Goal: Transaction & Acquisition: Subscribe to service/newsletter

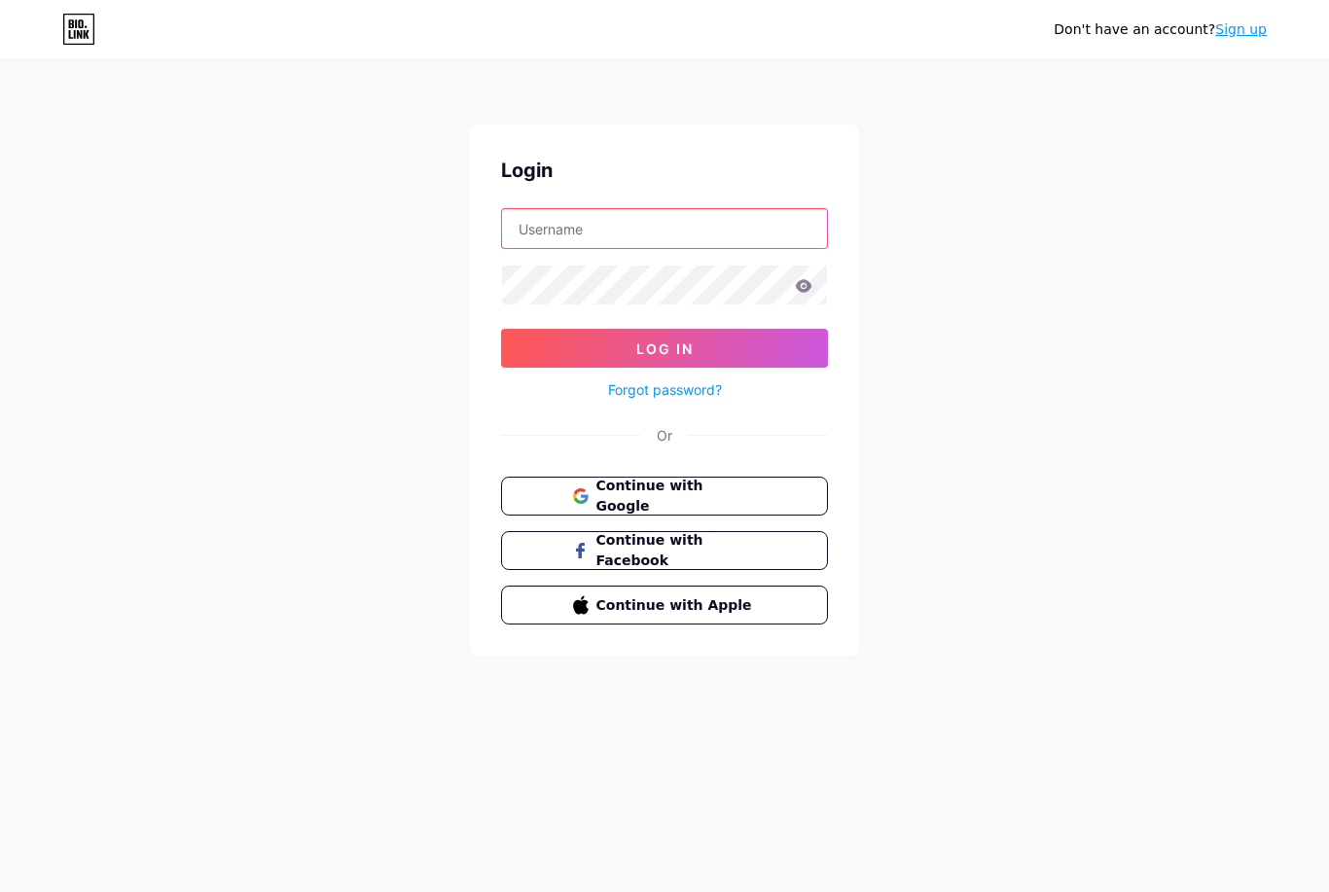
click at [707, 225] on input "text" at bounding box center [664, 228] width 325 height 39
click at [991, 235] on div "Don't have an account? Sign up Login Log In Forgot password? Or Continue with G…" at bounding box center [664, 359] width 1329 height 718
click at [666, 437] on div "Or" at bounding box center [665, 435] width 16 height 20
click at [1249, 24] on link "Sign up" at bounding box center [1241, 29] width 52 height 16
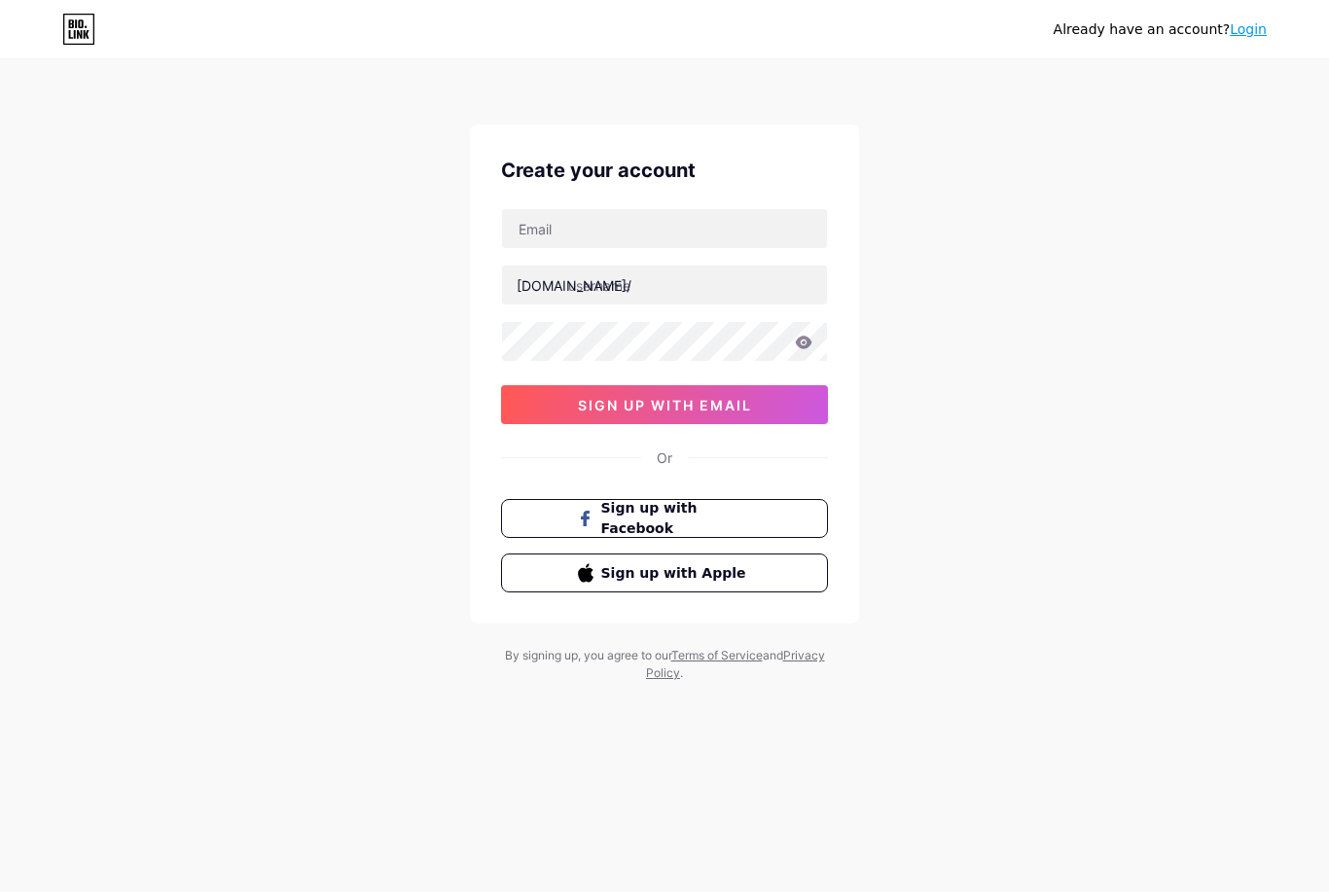
click at [710, 525] on span "Sign up with Facebook" at bounding box center [676, 518] width 151 height 41
click at [687, 228] on input "text" at bounding box center [664, 228] width 325 height 39
type input "belikj"
type input "[EMAIL_ADDRESS][DOMAIN_NAME]"
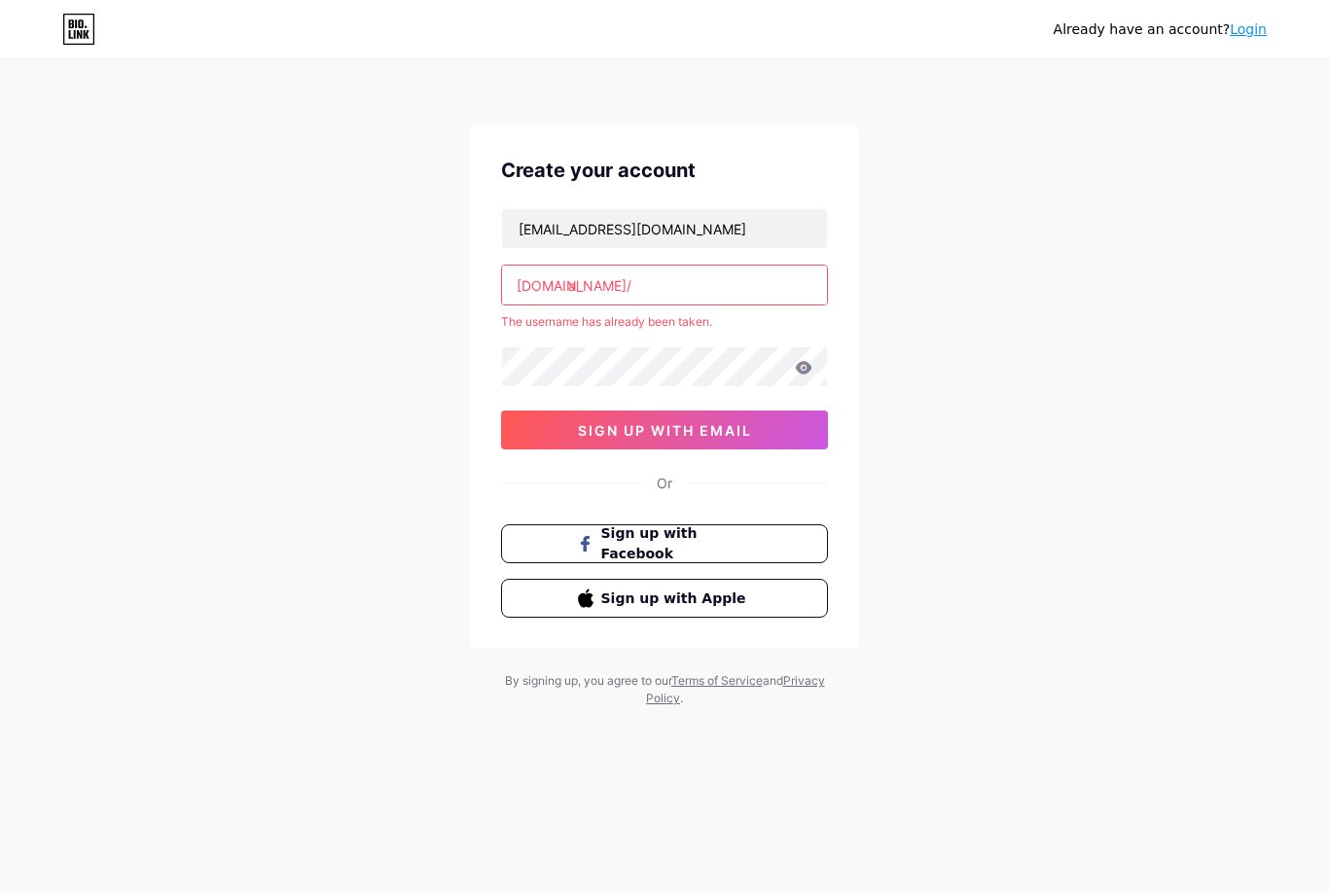
type input "a"
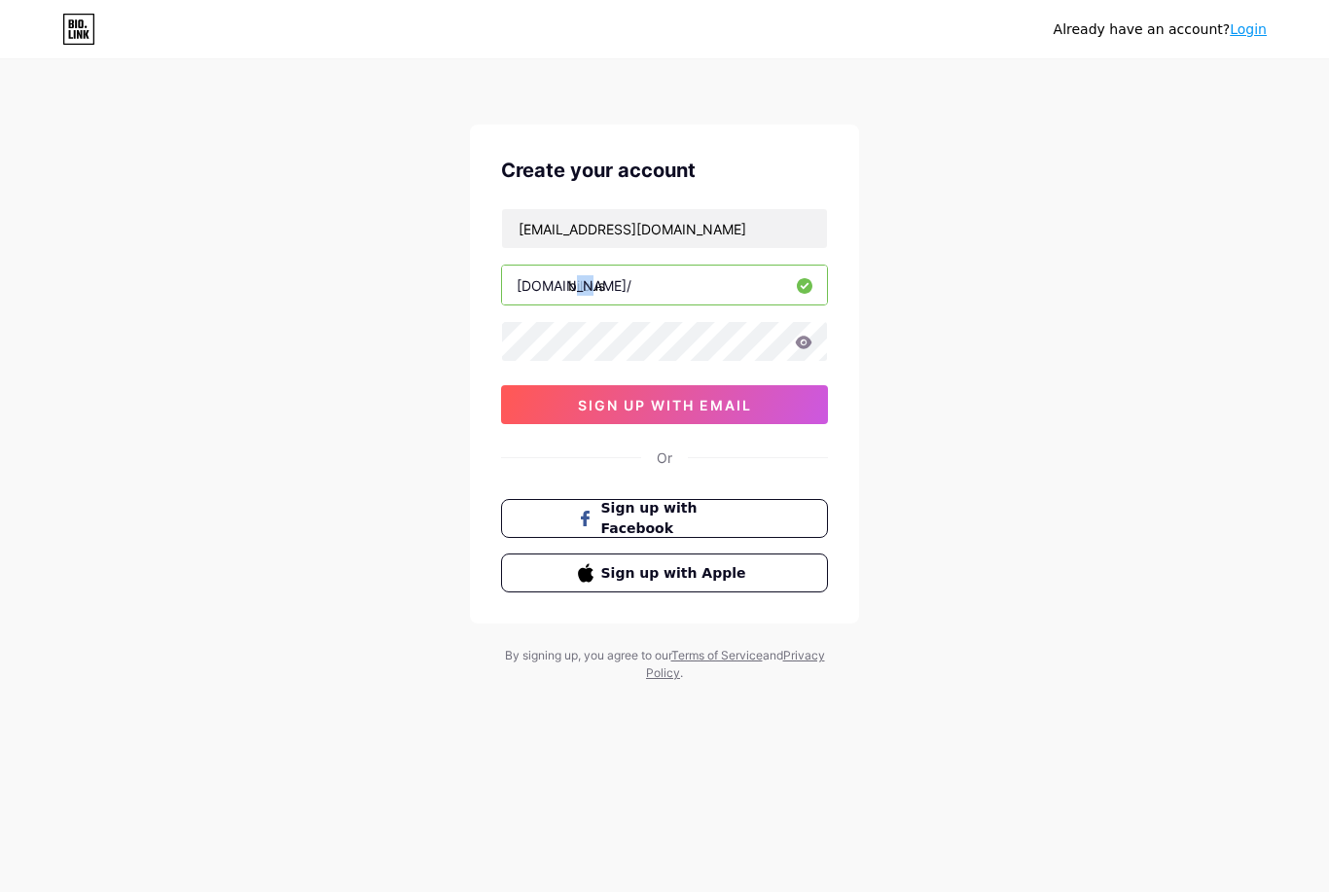
click at [567, 291] on input "bilous" at bounding box center [664, 285] width 325 height 39
click at [576, 289] on input "abilous" at bounding box center [664, 285] width 325 height 39
type input "bilous"
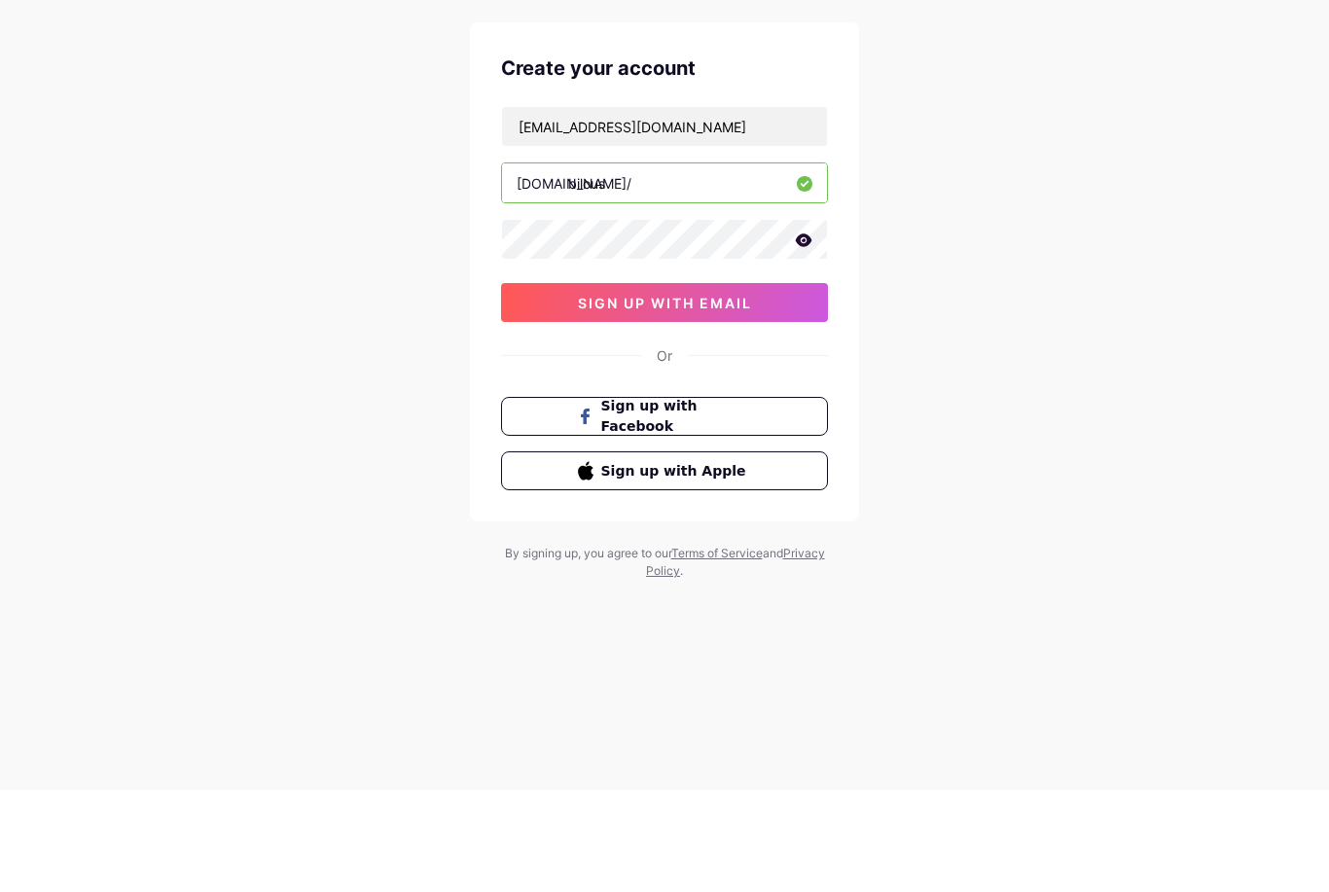
click at [756, 385] on button "sign up with email" at bounding box center [664, 404] width 327 height 39
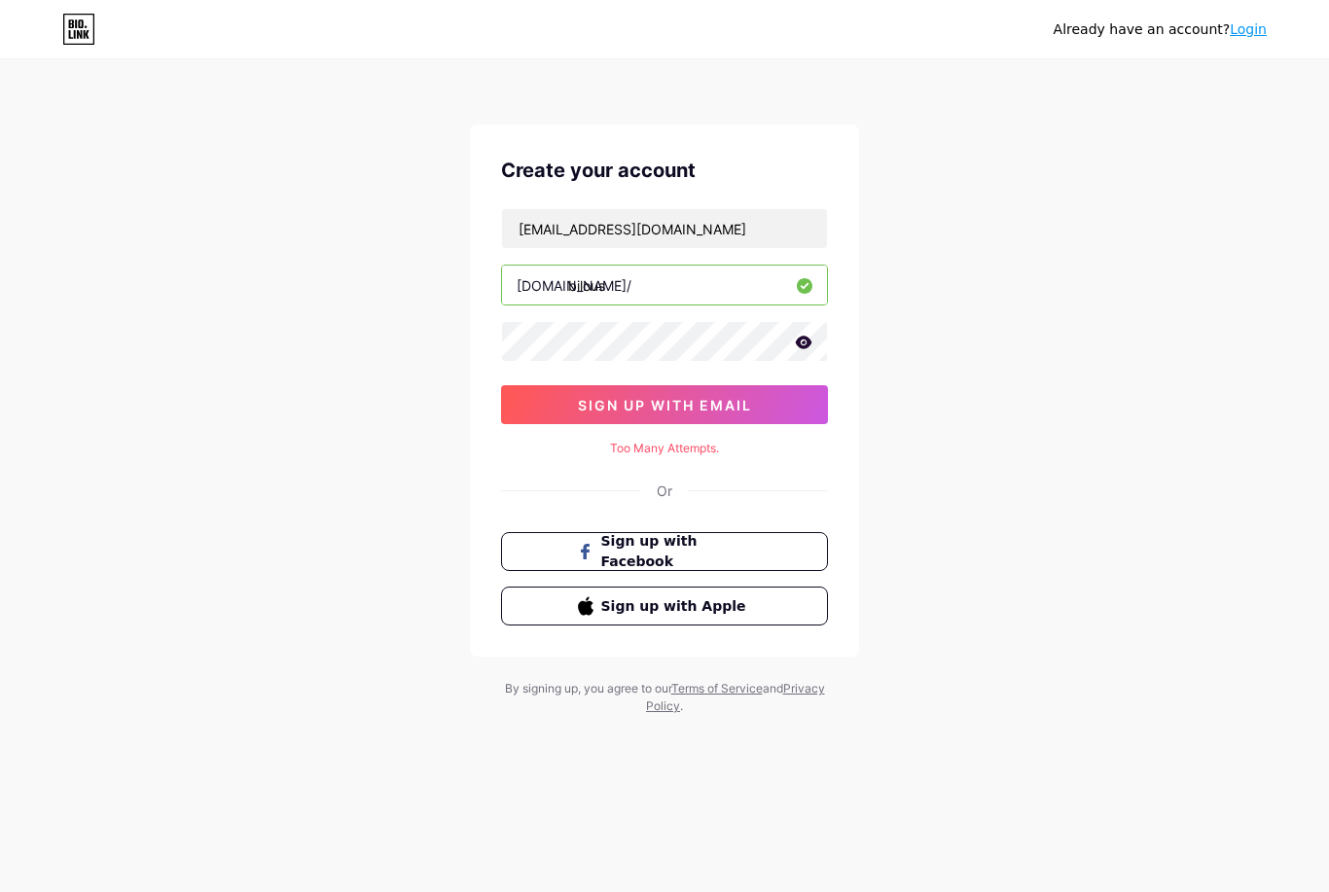
click at [808, 336] on icon at bounding box center [804, 343] width 18 height 14
click at [746, 397] on span "sign up with email" at bounding box center [665, 405] width 174 height 17
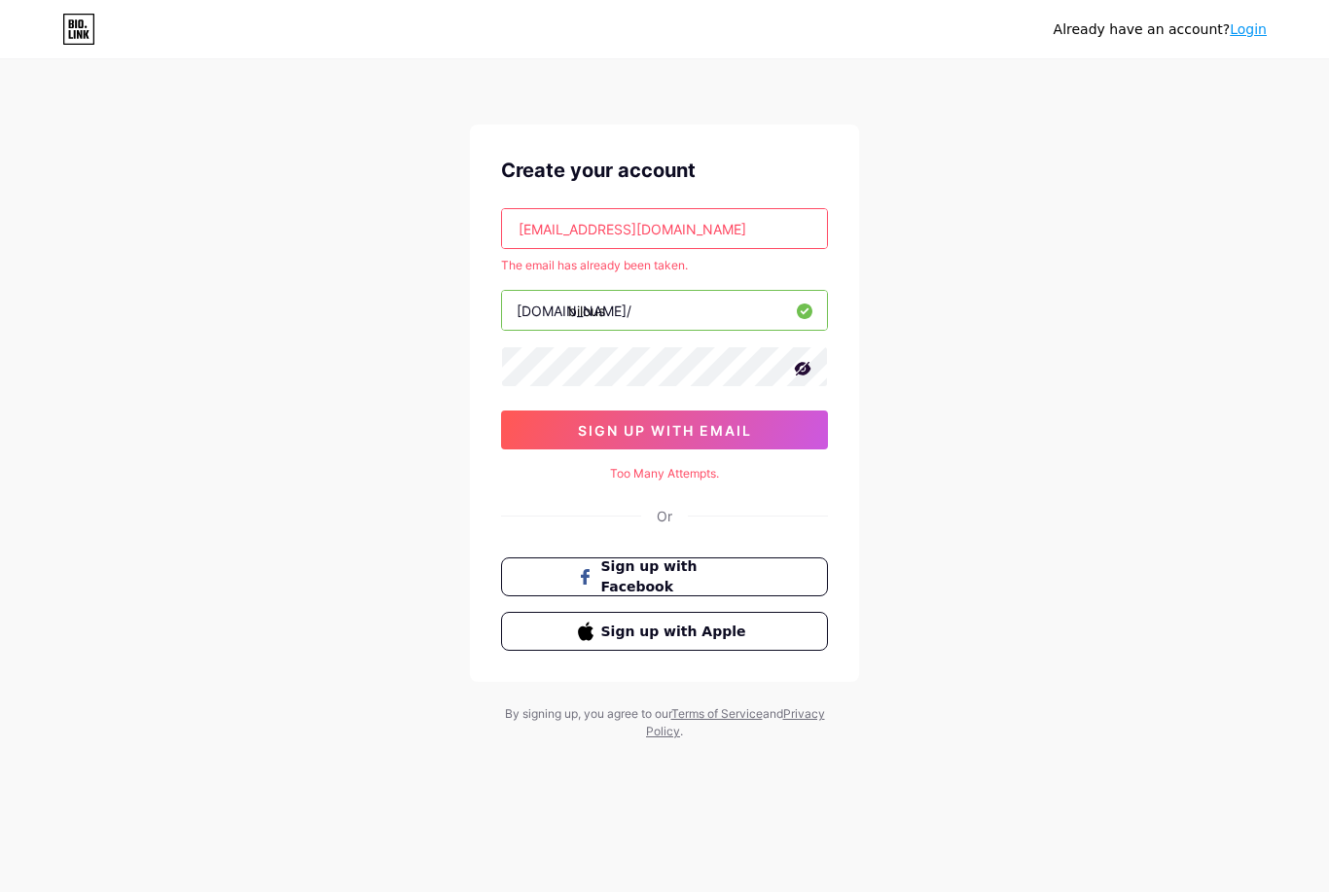
click at [1263, 22] on link "Login" at bounding box center [1248, 29] width 37 height 16
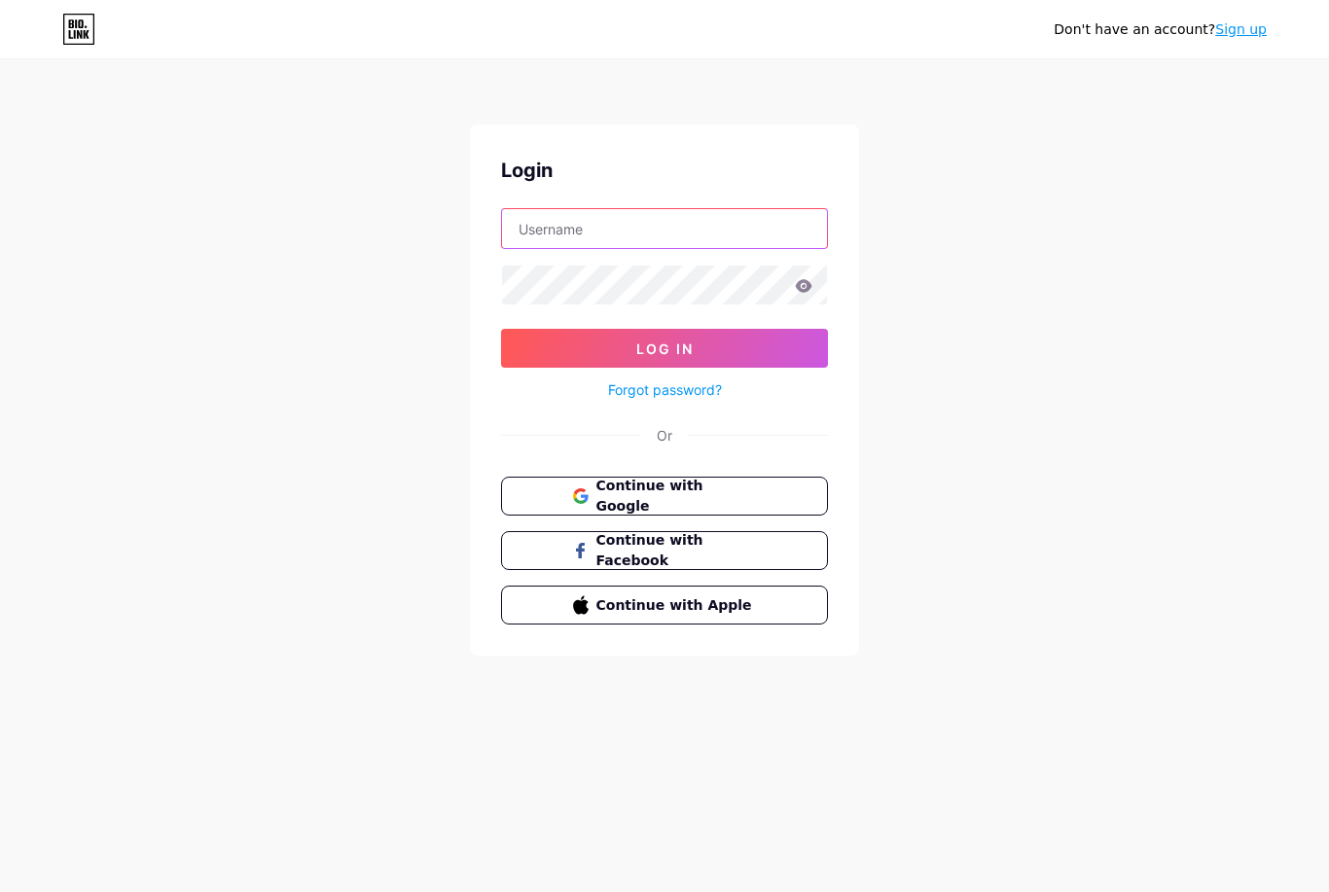
click at [671, 218] on input "text" at bounding box center [664, 228] width 325 height 39
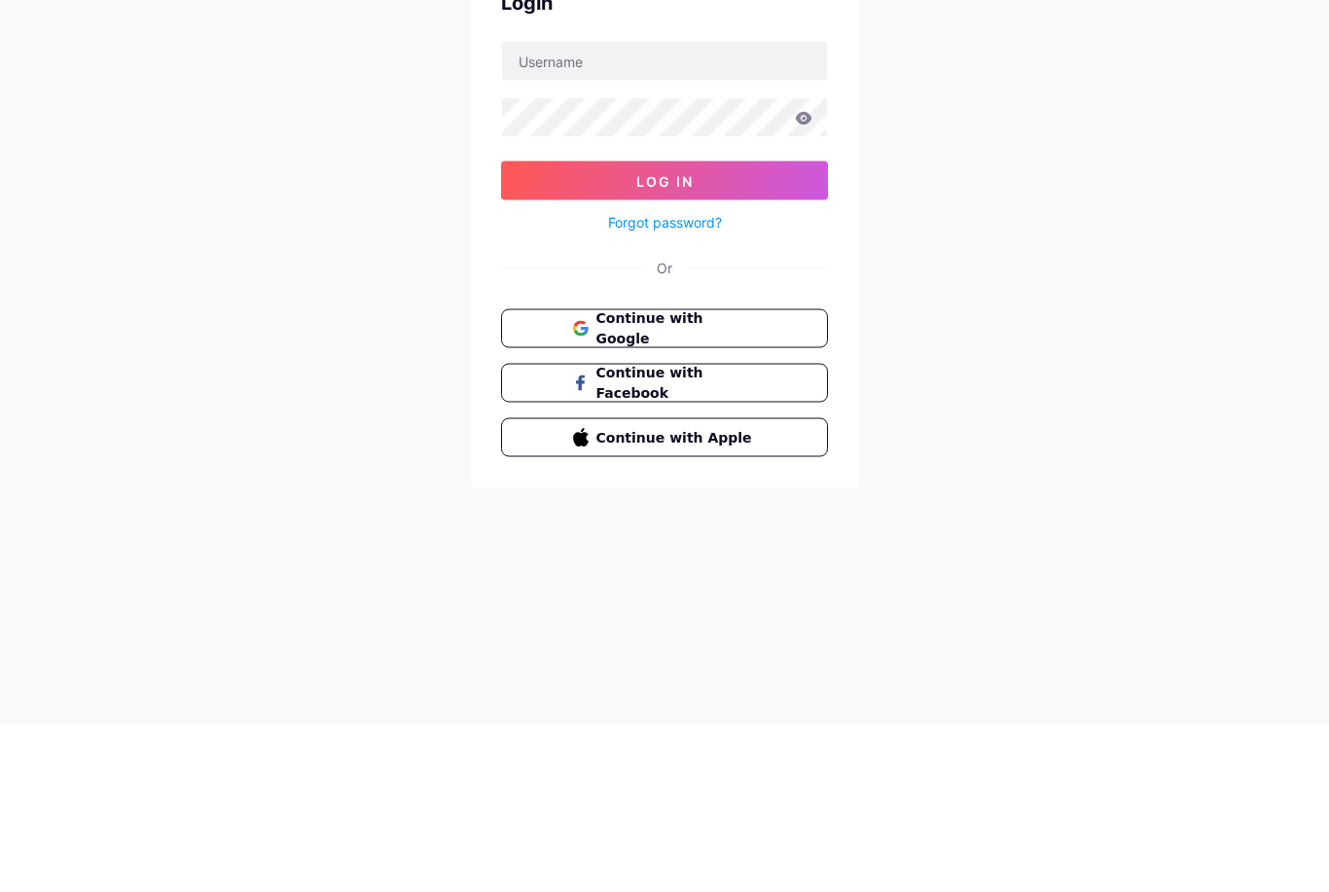
click at [675, 379] on link "Forgot password?" at bounding box center [665, 389] width 114 height 20
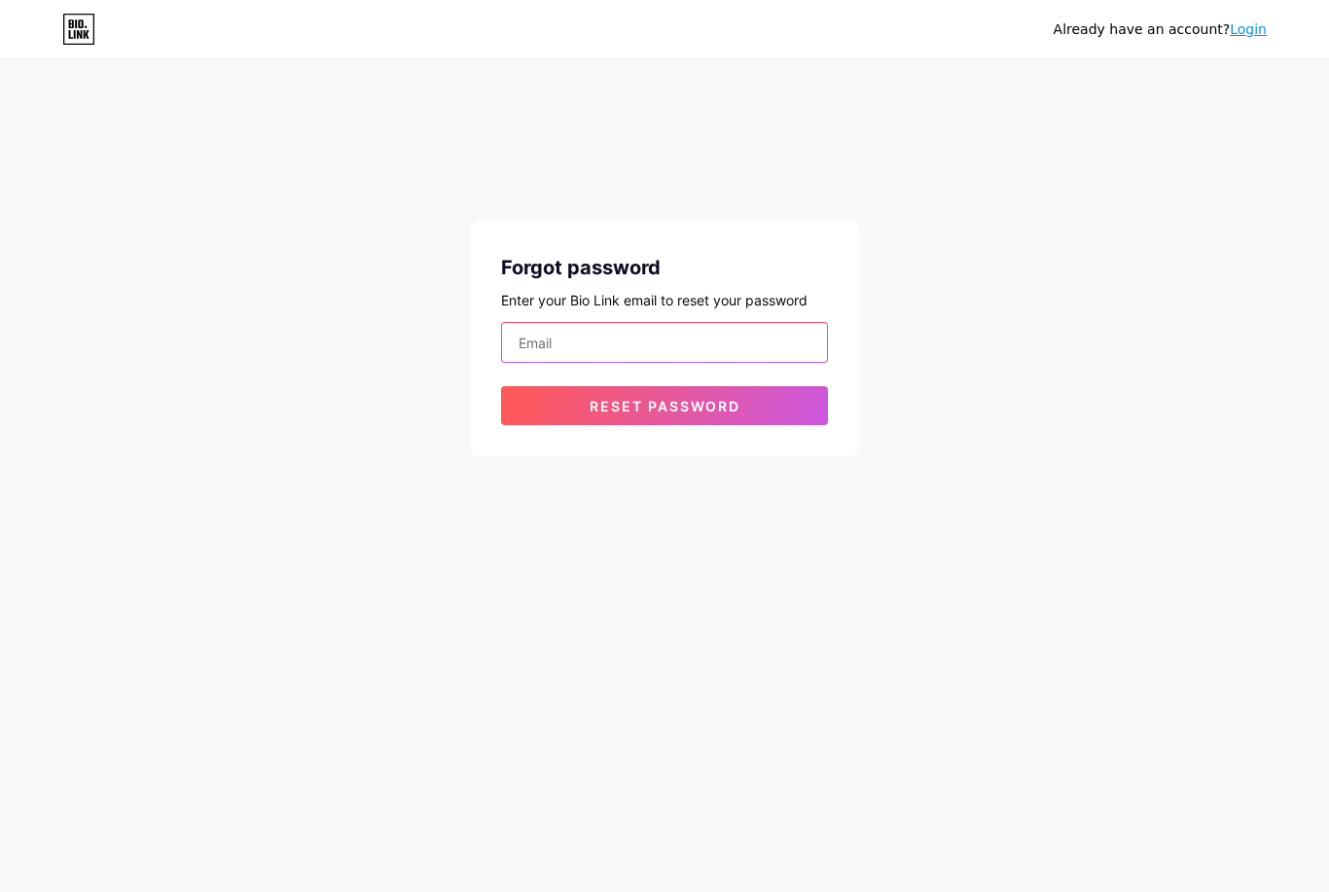
click at [676, 323] on input "email" at bounding box center [664, 342] width 325 height 39
type input "[EMAIL_ADDRESS][DOMAIN_NAME]"
click at [752, 386] on button "Reset password" at bounding box center [664, 405] width 327 height 39
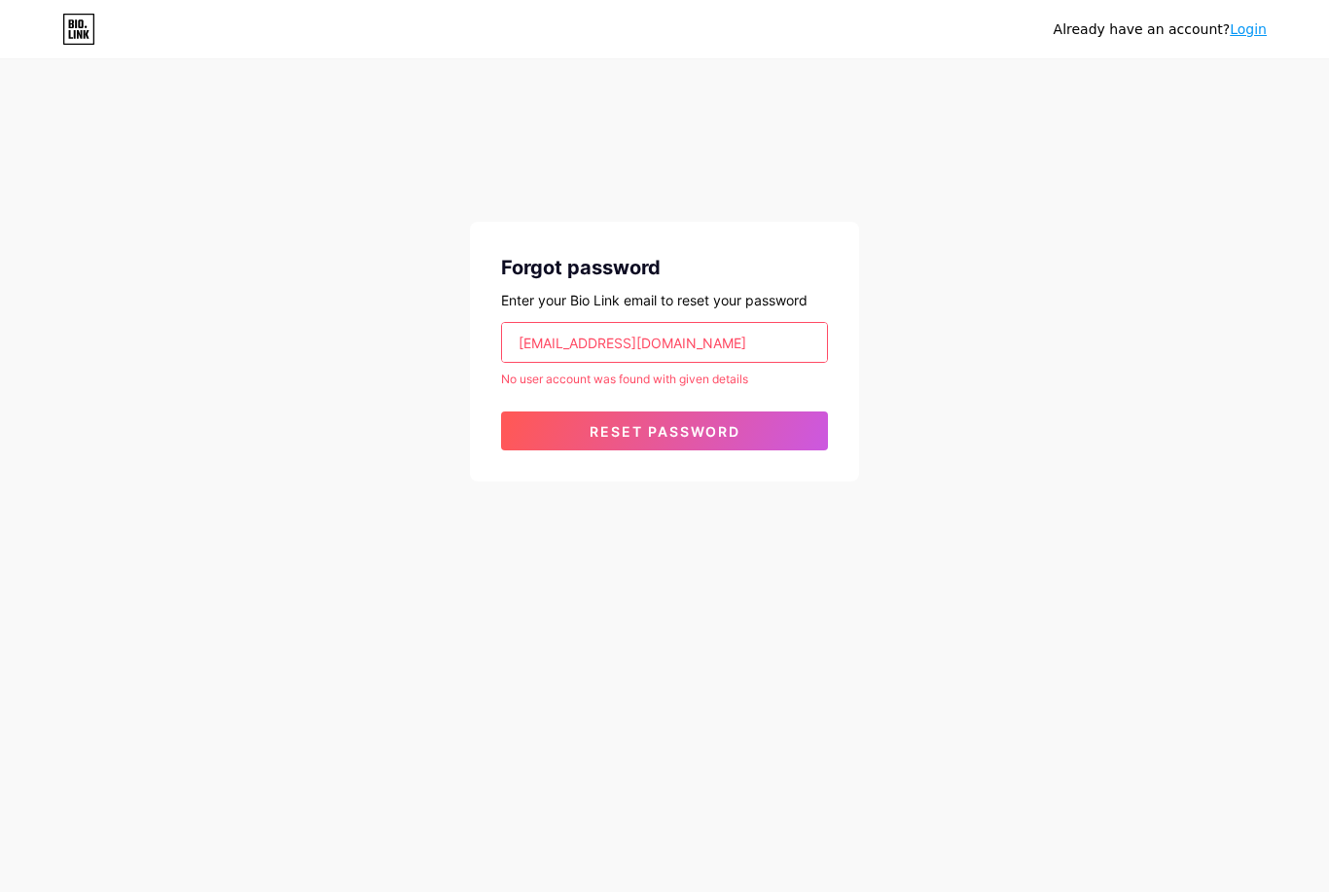
click at [1243, 35] on link "Login" at bounding box center [1248, 29] width 37 height 16
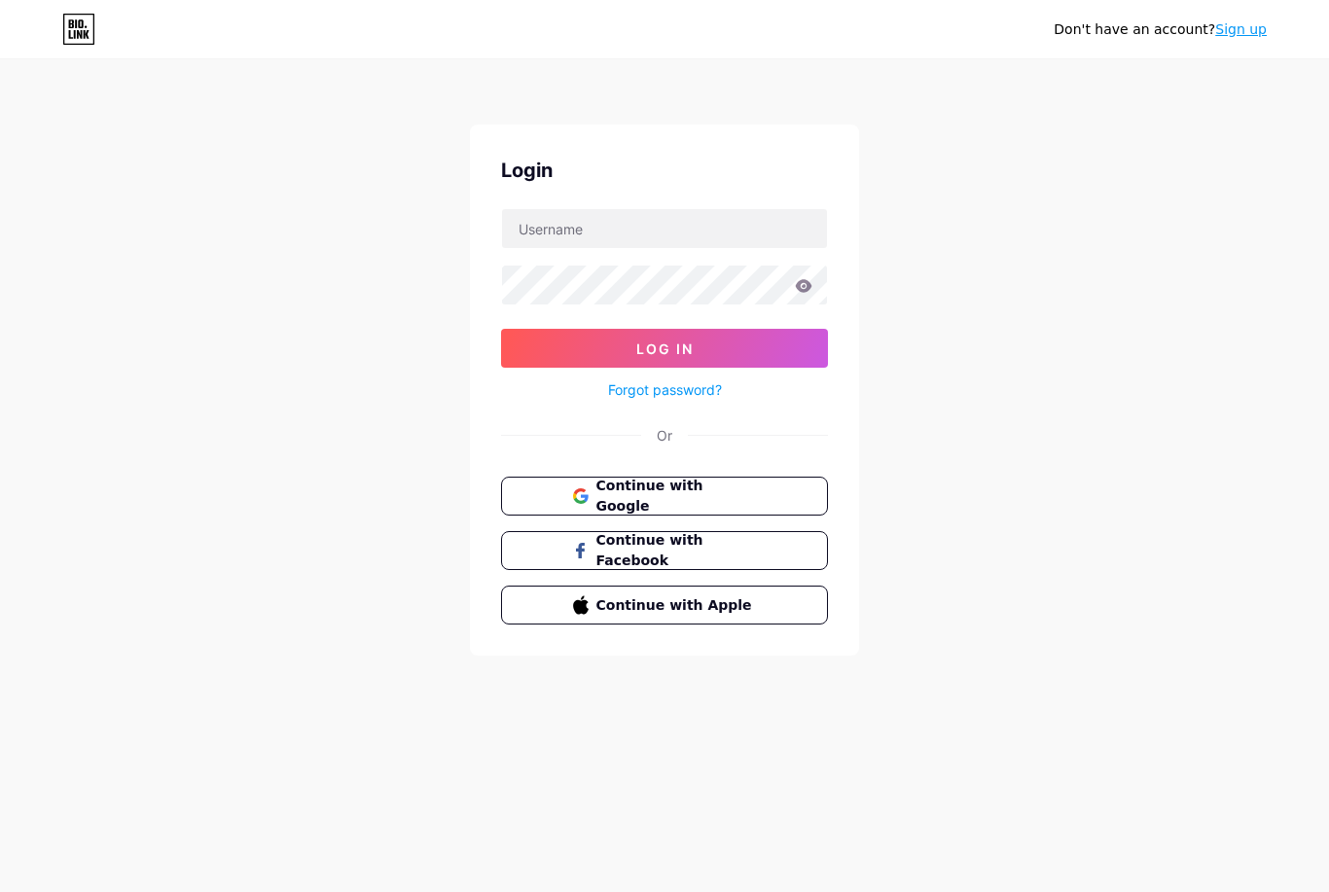
click at [1248, 96] on div "Don't have an account? Sign up Login Log In Forgot password? Or Continue with G…" at bounding box center [664, 359] width 1329 height 718
click at [1244, 93] on div "Don't have an account? Sign up Login Log In Forgot password? Or Continue with G…" at bounding box center [664, 359] width 1329 height 718
click at [1252, 95] on div "Don't have an account? Sign up Login Log In Forgot password? Or Continue with G…" at bounding box center [664, 359] width 1329 height 718
click at [1247, 101] on div "Don't have an account? Sign up Login Log In Forgot password? Or Continue with G…" at bounding box center [664, 359] width 1329 height 718
click at [1249, 96] on div "Don't have an account? Sign up Login Log In Forgot password? Or Continue with G…" at bounding box center [664, 359] width 1329 height 718
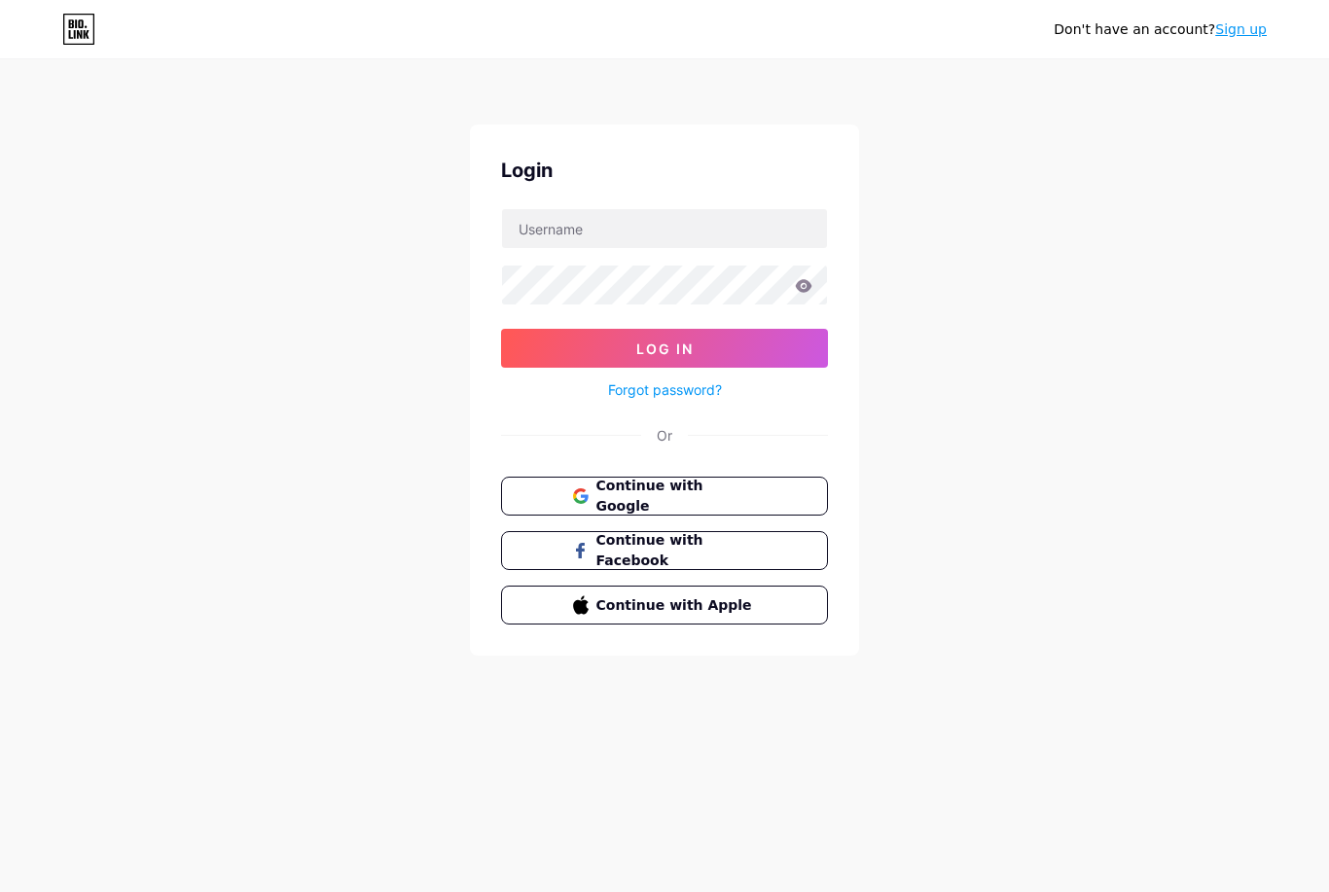
click at [1252, 33] on link "Sign up" at bounding box center [1241, 29] width 52 height 16
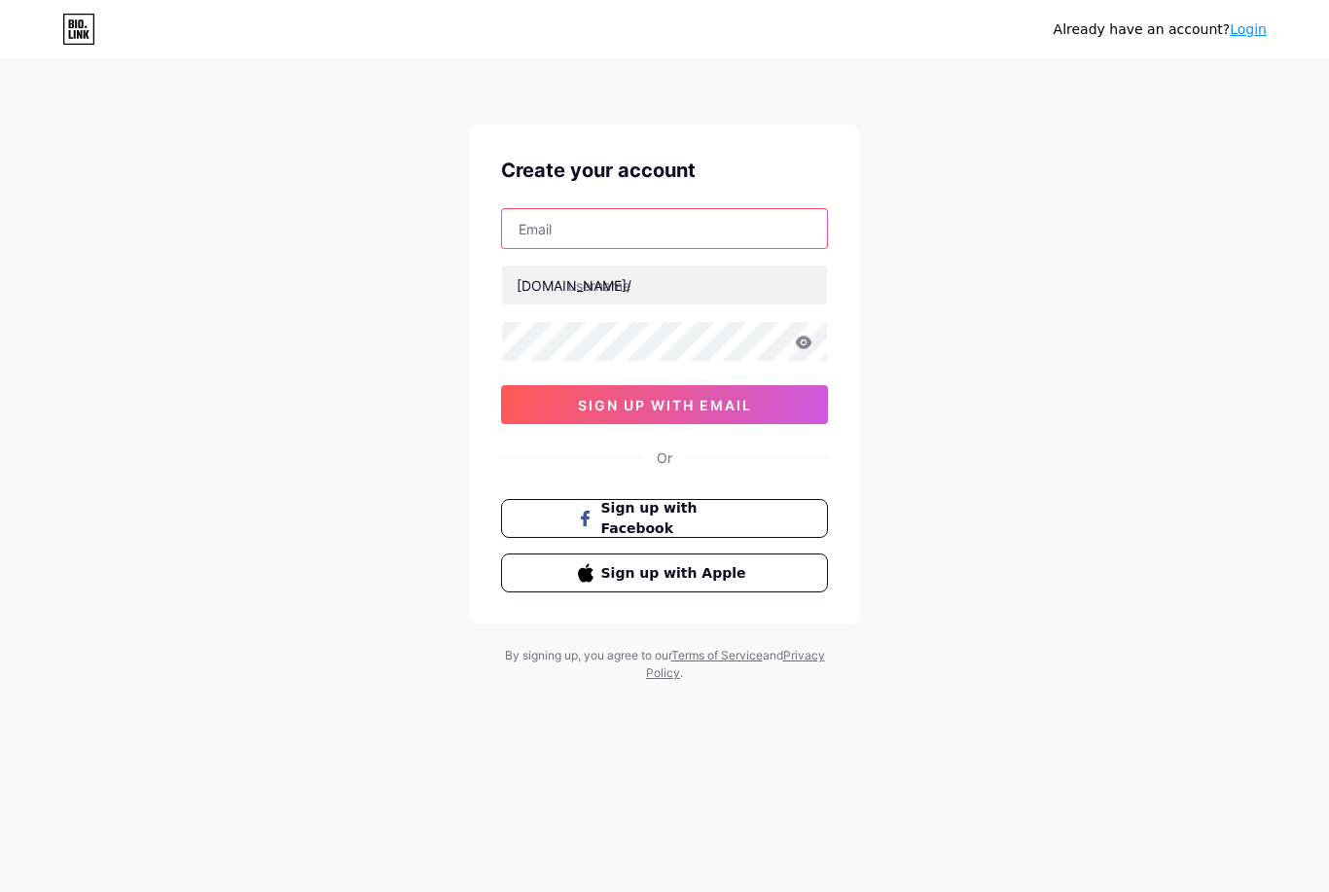
click at [702, 212] on input "text" at bounding box center [664, 228] width 325 height 39
type input "be"
type input "[EMAIL_ADDRESS][DOMAIN_NAME]"
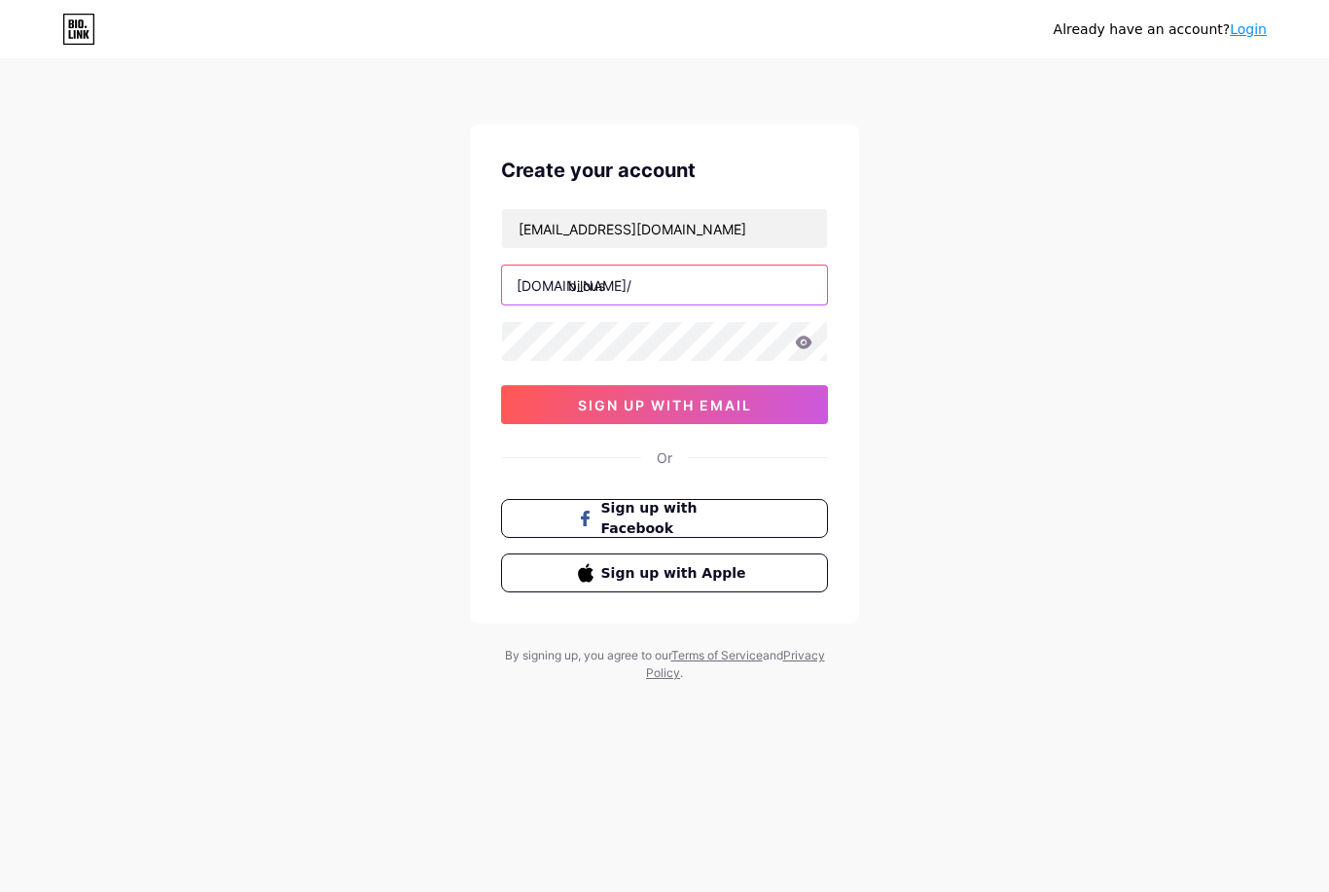
type input "bilous"
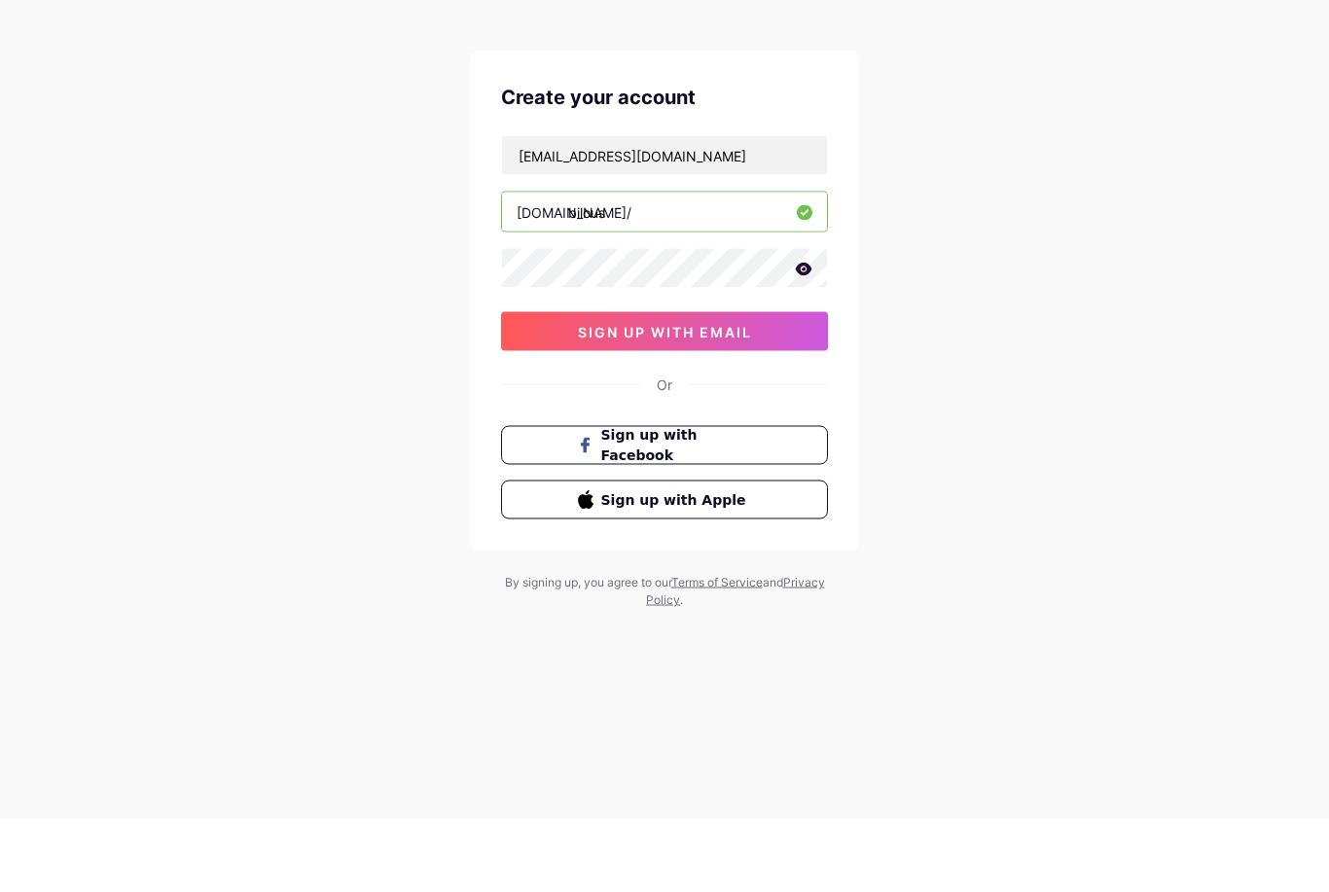
click at [726, 397] on span "sign up with email" at bounding box center [665, 405] width 174 height 17
